Goal: Information Seeking & Learning: Compare options

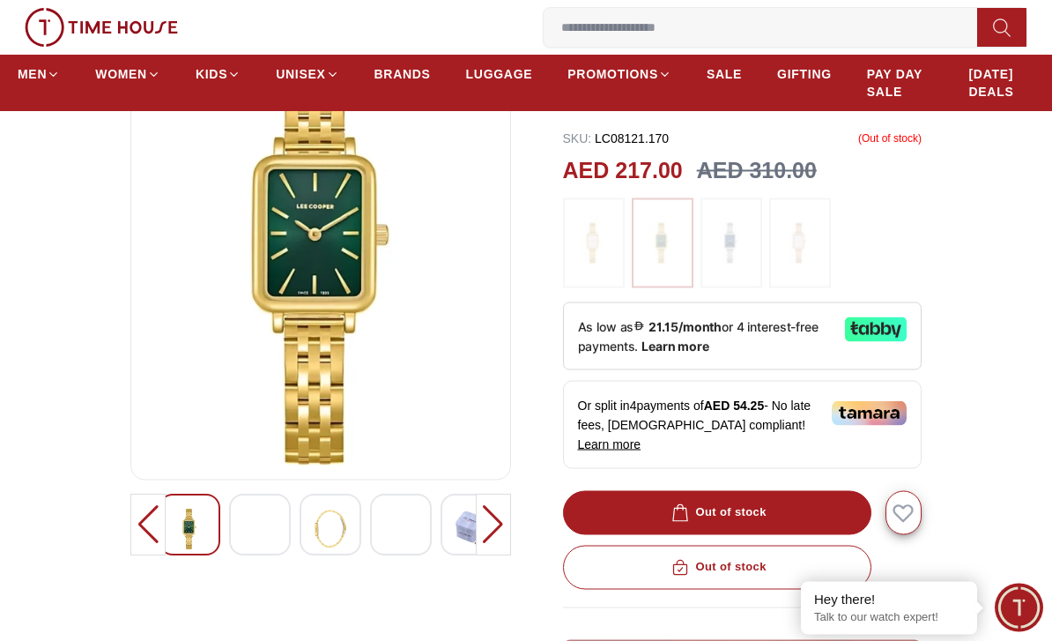
scroll to position [181, 0]
click at [273, 510] on img at bounding box center [260, 528] width 32 height 41
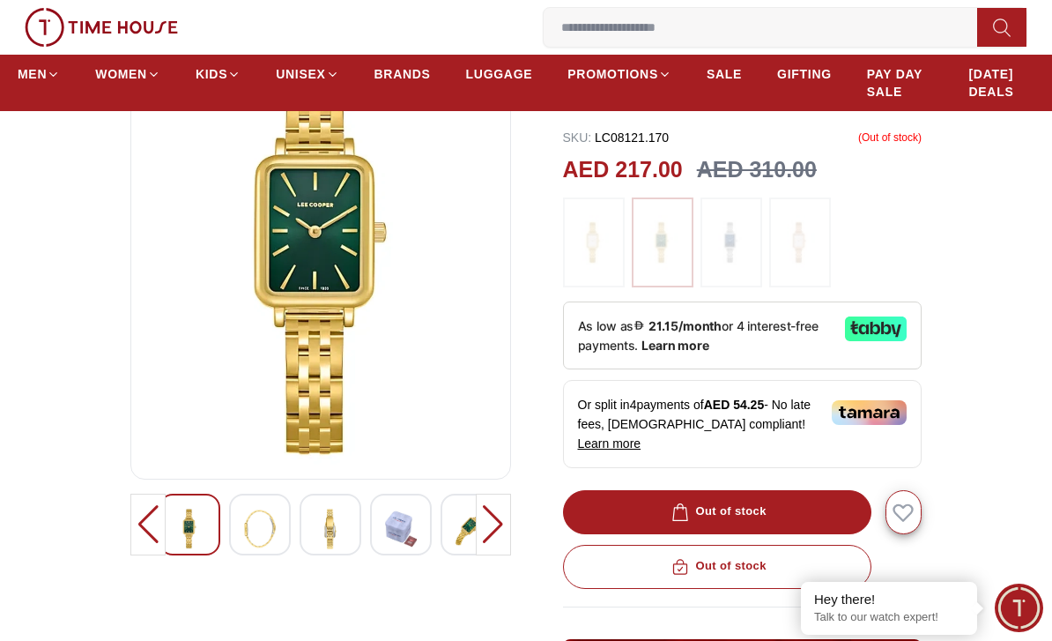
click at [331, 536] on img at bounding box center [331, 528] width 32 height 41
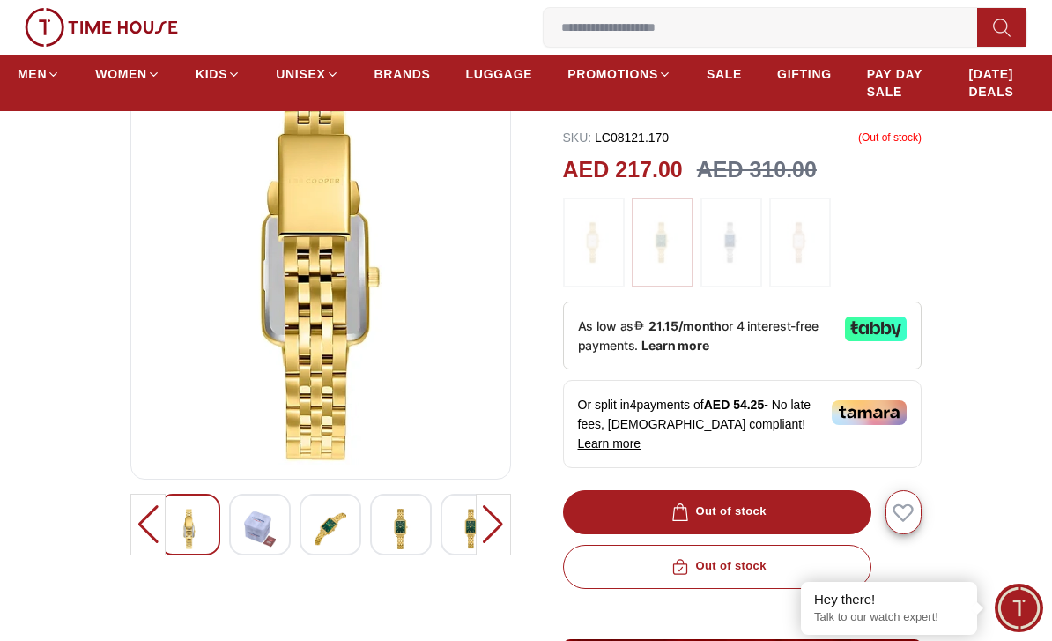
click at [441, 527] on div at bounding box center [472, 524] width 62 height 62
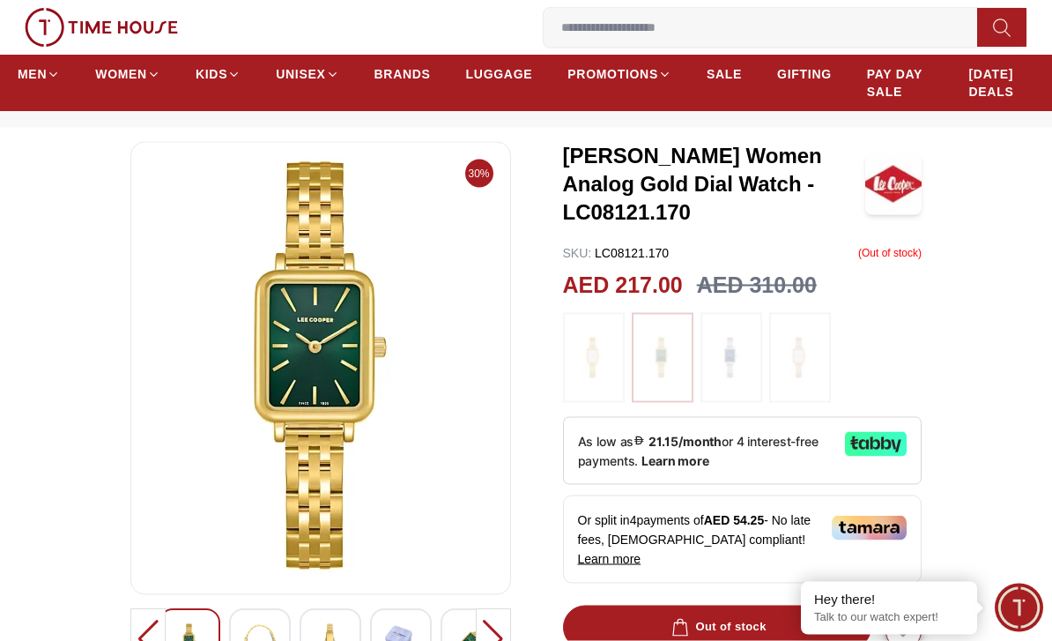
click at [742, 372] on img at bounding box center [731, 358] width 44 height 72
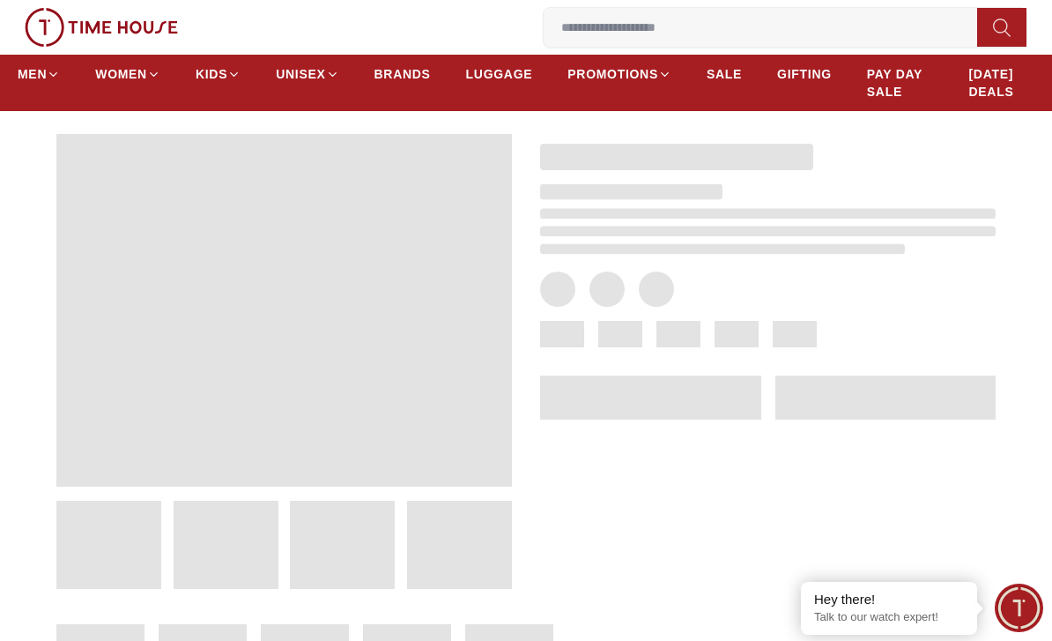
click at [797, 353] on div at bounding box center [754, 347] width 484 height 483
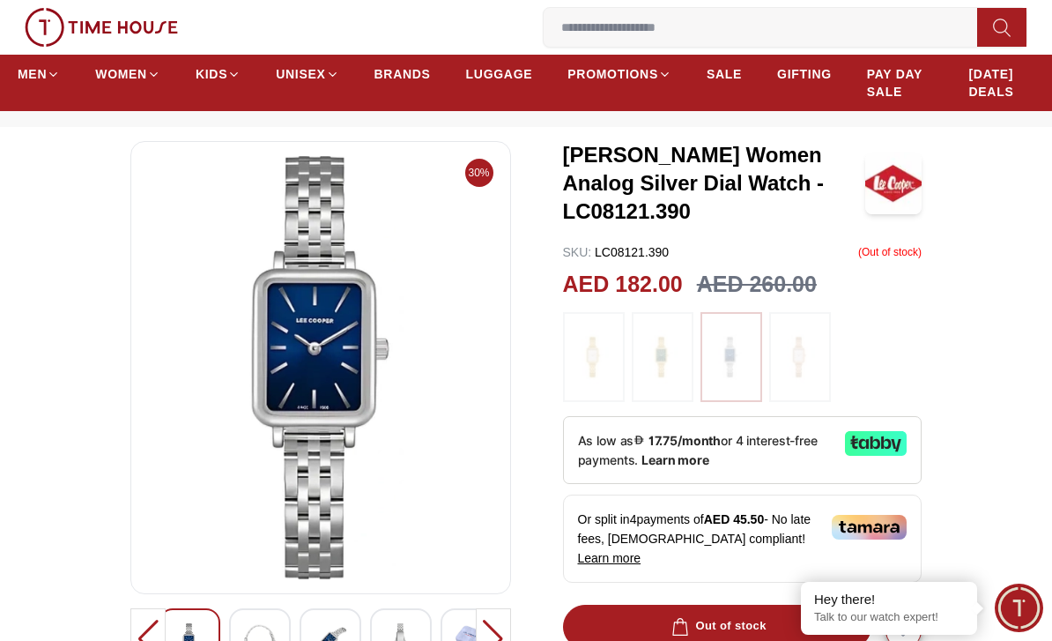
click at [672, 365] on img at bounding box center [663, 357] width 44 height 72
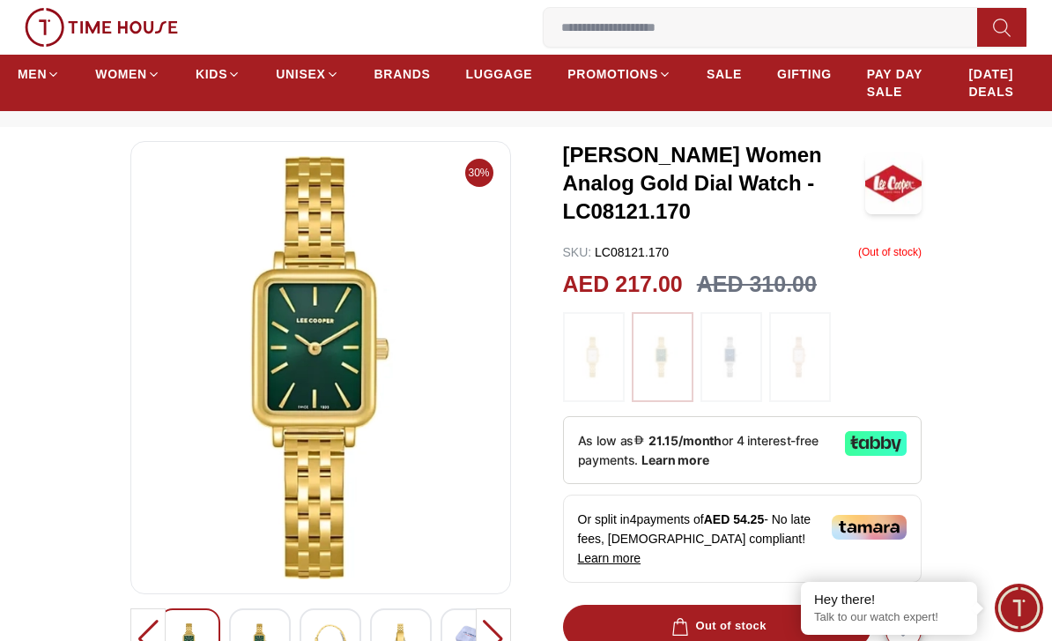
click at [730, 361] on img at bounding box center [731, 357] width 44 height 72
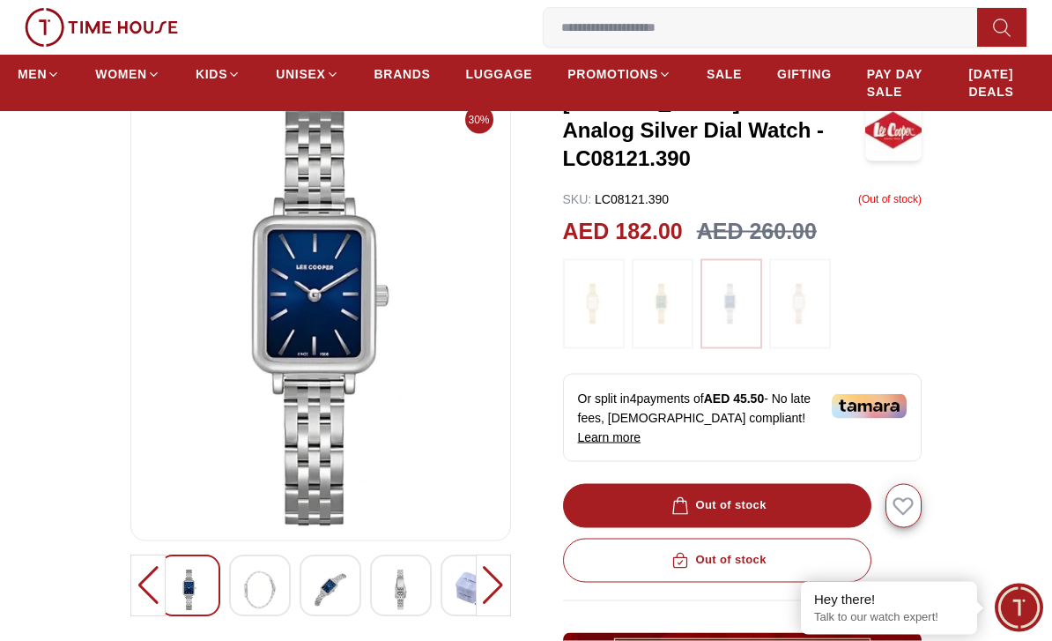
scroll to position [128, 0]
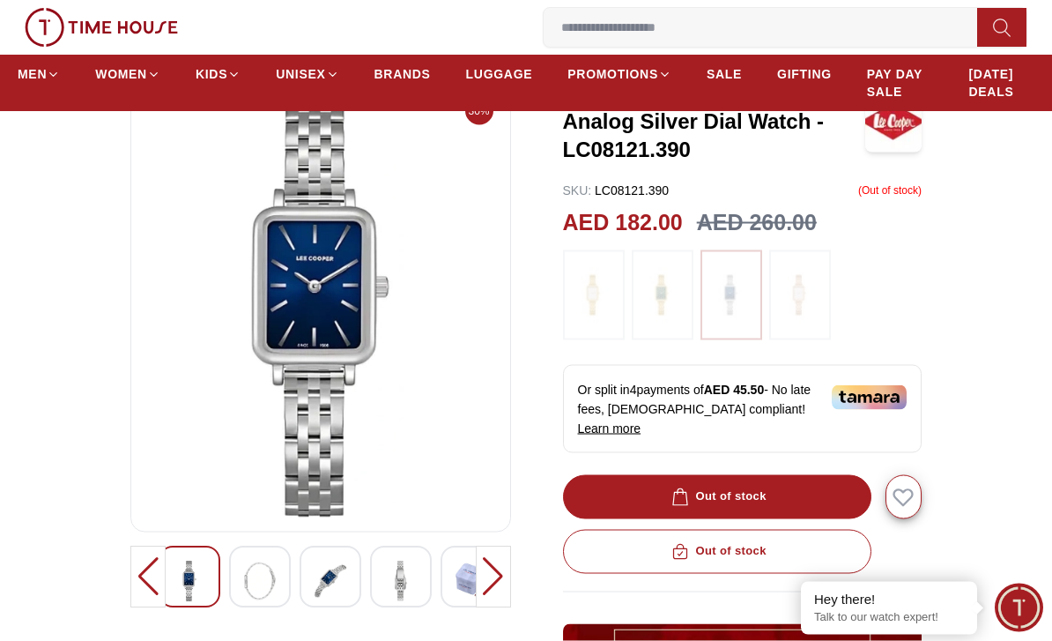
click at [803, 537] on div "Out of stock" at bounding box center [742, 552] width 359 height 44
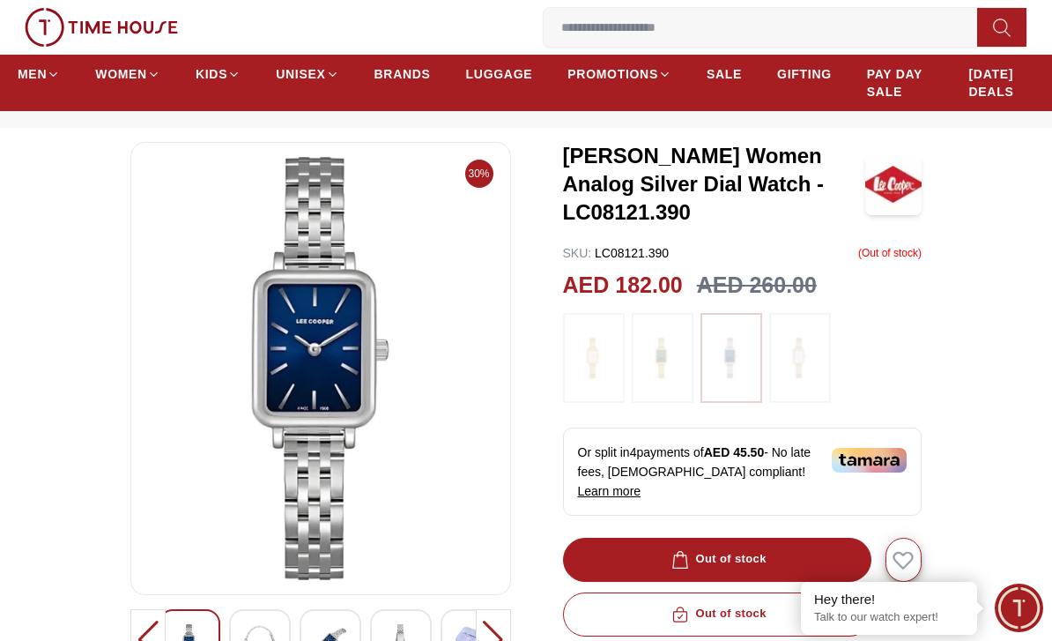
scroll to position [0, 0]
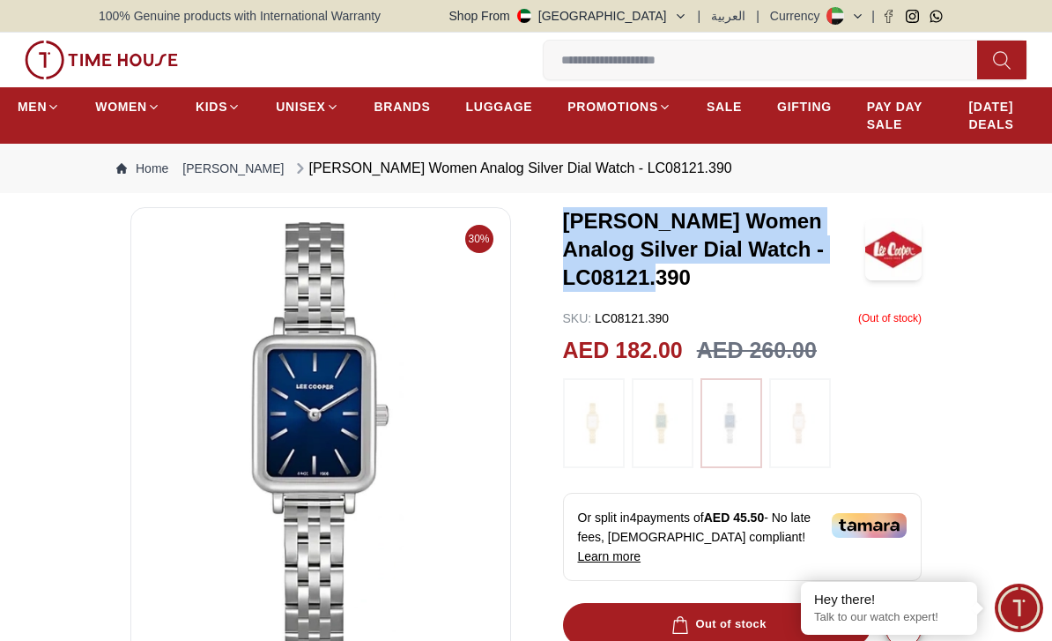
copy h3 "[PERSON_NAME] Women Analog Silver Dial Watch - LC08121.390"
click at [791, 427] on img at bounding box center [800, 423] width 44 height 72
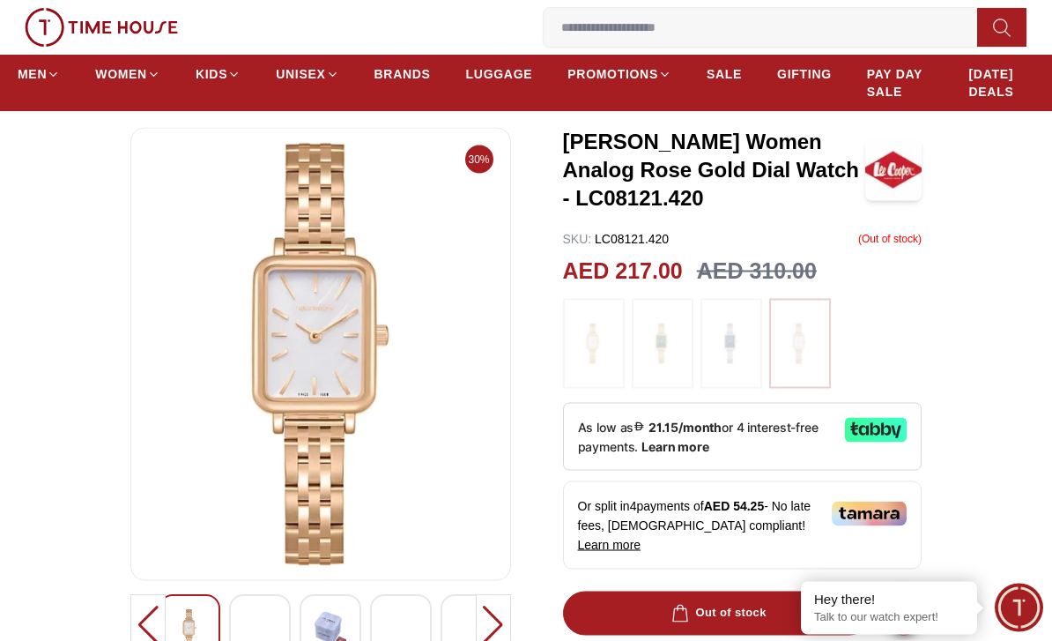
scroll to position [80, 0]
click at [598, 344] on img at bounding box center [594, 343] width 44 height 72
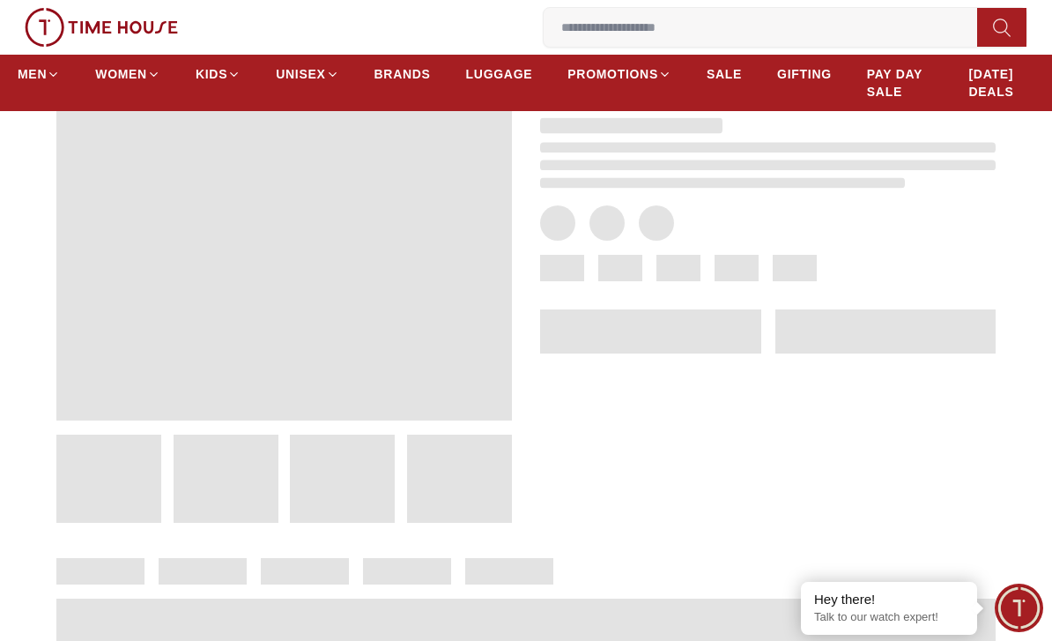
scroll to position [137, 0]
